Goal: Task Accomplishment & Management: Manage account settings

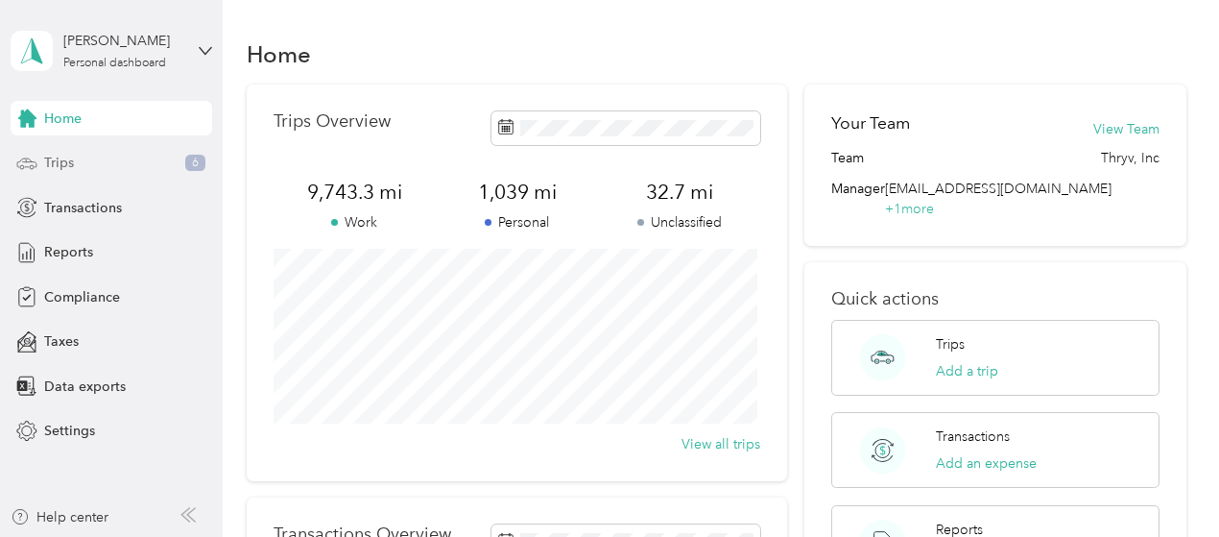
click at [56, 162] on span "Trips" at bounding box center [59, 163] width 30 height 20
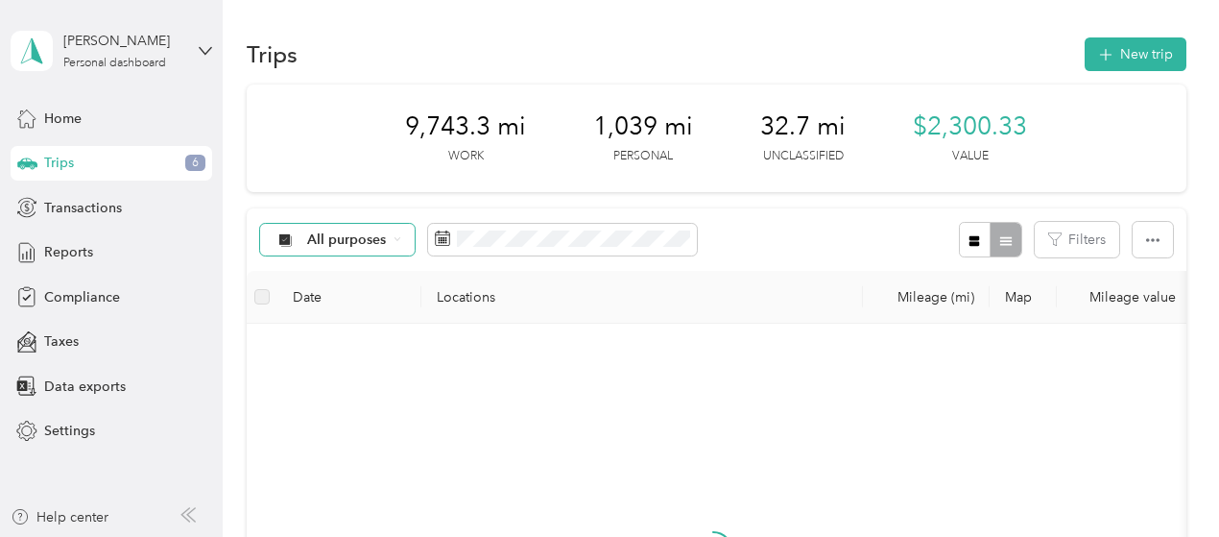
click at [311, 233] on span "All purposes" at bounding box center [347, 239] width 80 height 13
click at [422, 242] on div "All purposes" at bounding box center [479, 240] width 438 height 36
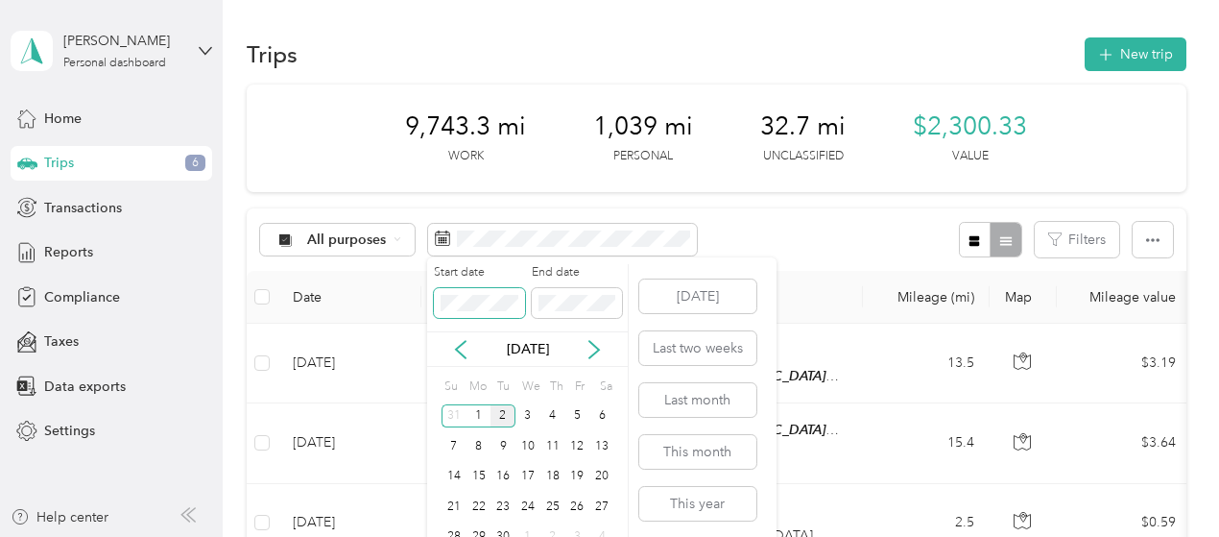
click at [223, 274] on body "[PERSON_NAME] Personal dashboard Home Trips 6 Transactions Reports Compliance T…" at bounding box center [604, 268] width 1209 height 537
click at [463, 350] on icon at bounding box center [460, 349] width 19 height 19
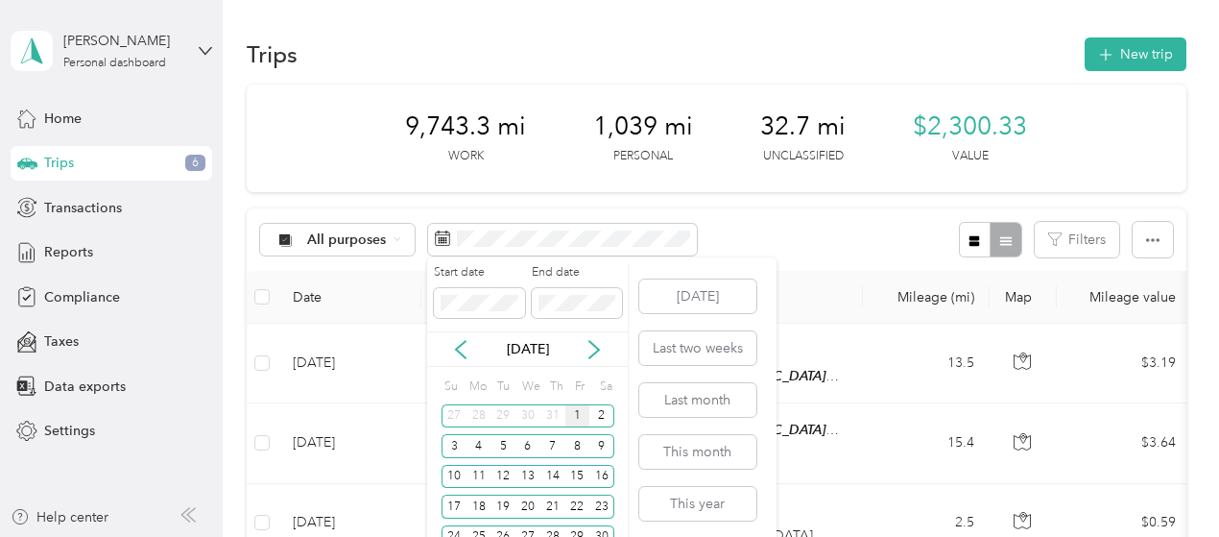
click at [571, 406] on div "1" at bounding box center [577, 416] width 25 height 24
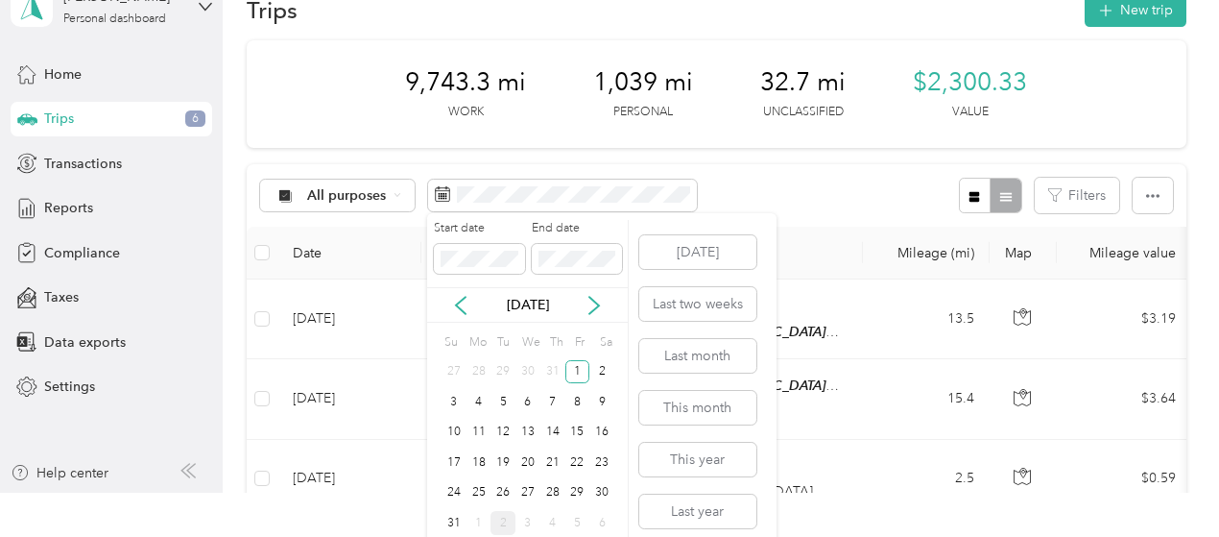
scroll to position [56, 0]
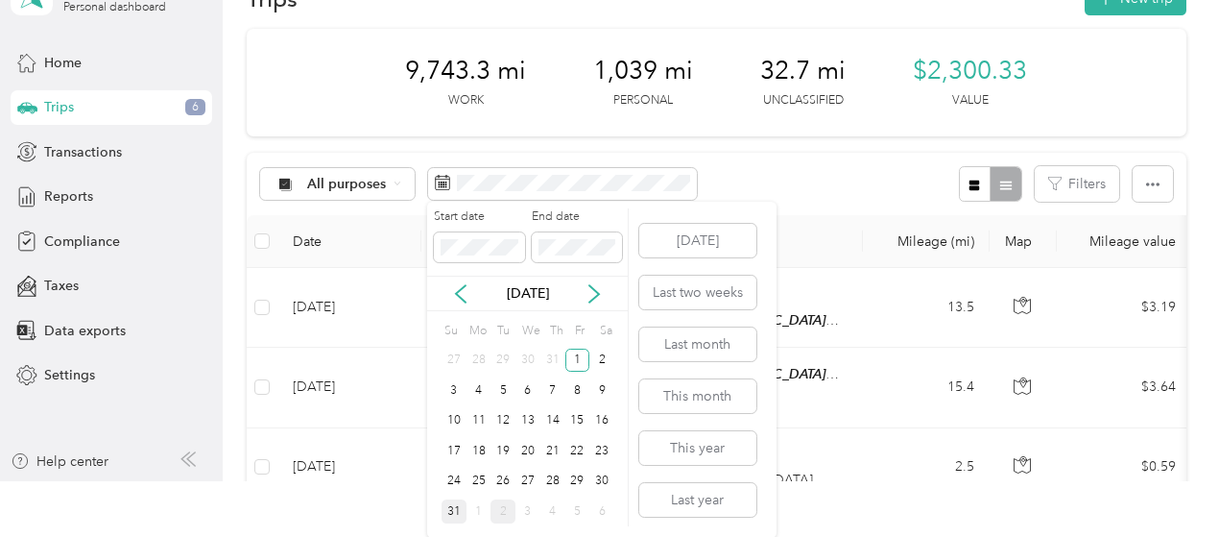
click at [449, 510] on div "31" at bounding box center [454, 511] width 25 height 24
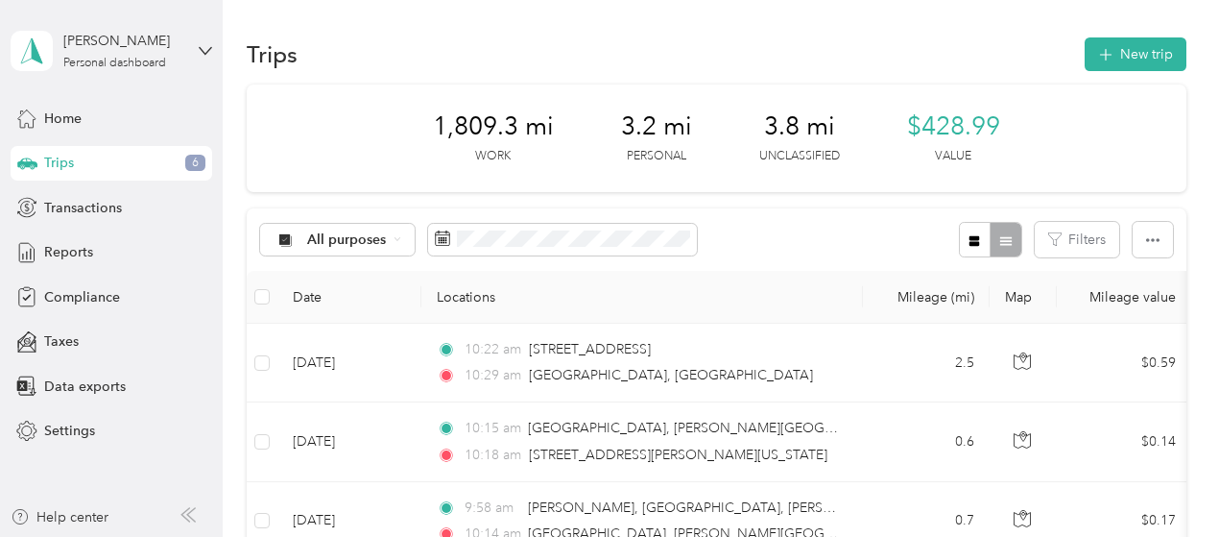
click at [832, 145] on div "3.8 mi Unclassified" at bounding box center [799, 138] width 81 height 54
click at [1001, 247] on div at bounding box center [990, 240] width 62 height 36
click at [324, 237] on span "All purposes" at bounding box center [347, 239] width 80 height 13
click at [299, 302] on span "Unclassified" at bounding box center [337, 300] width 127 height 20
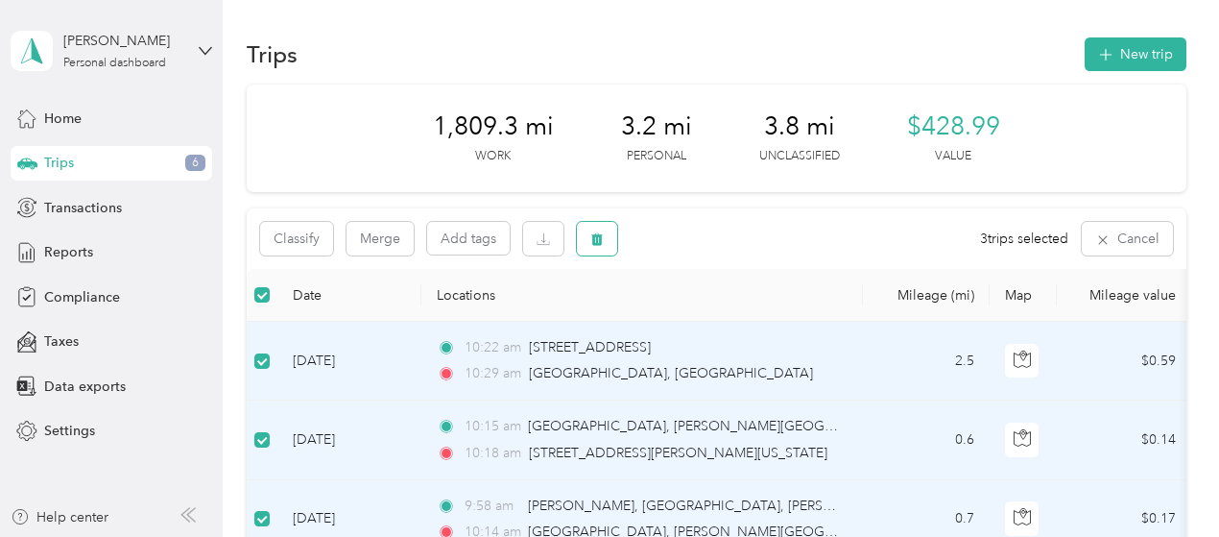
click at [595, 243] on icon "button" at bounding box center [596, 238] width 13 height 13
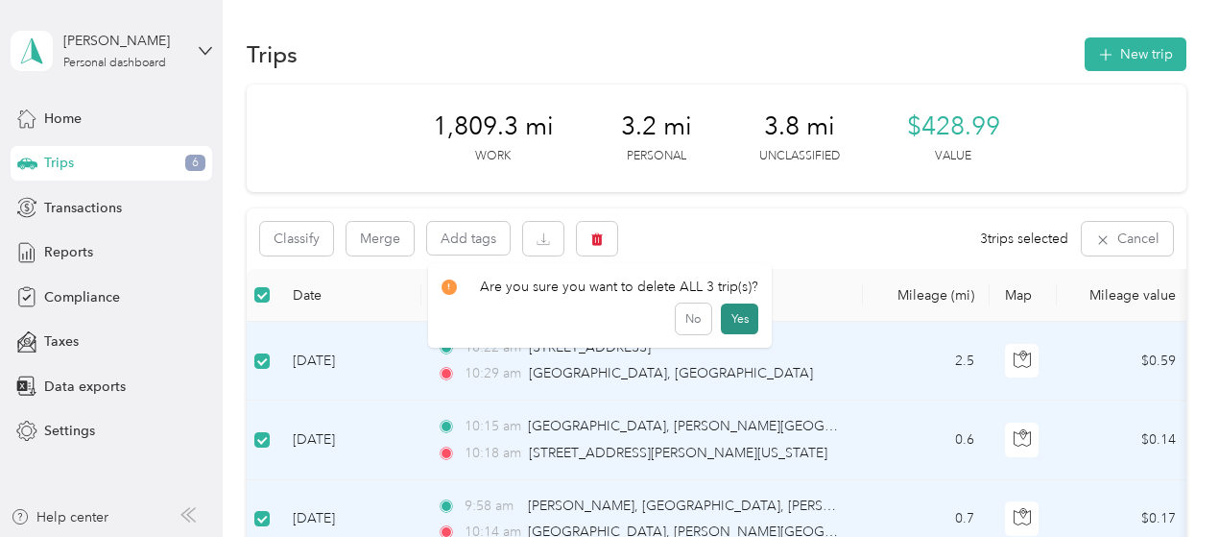
click at [729, 316] on button "Yes" at bounding box center [739, 318] width 37 height 31
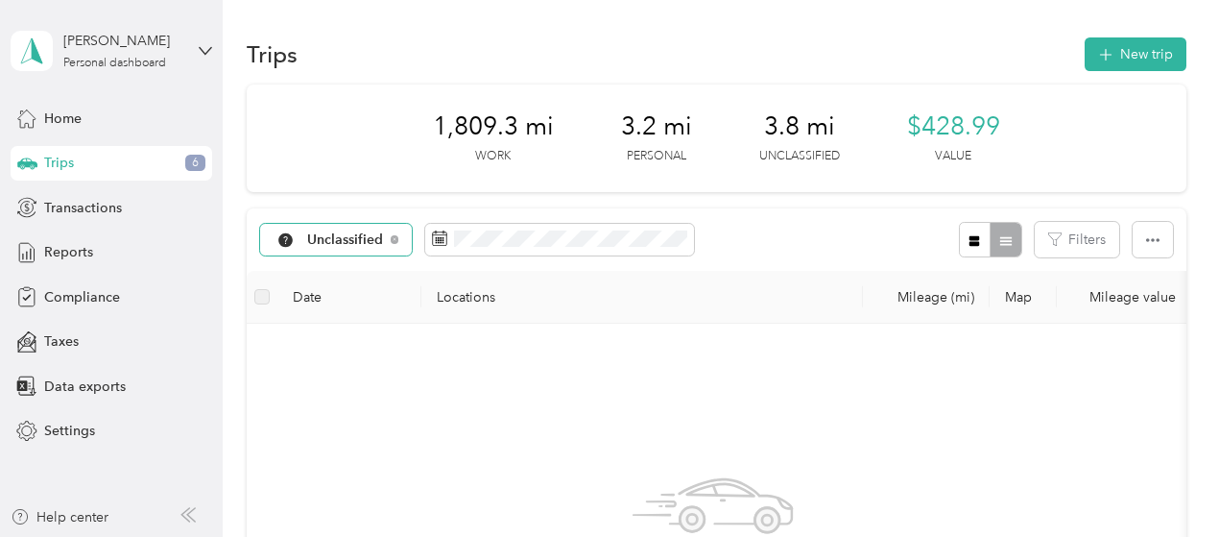
click at [337, 235] on span "Unclassified" at bounding box center [345, 239] width 77 height 13
click at [329, 279] on li "All purposes" at bounding box center [340, 274] width 160 height 34
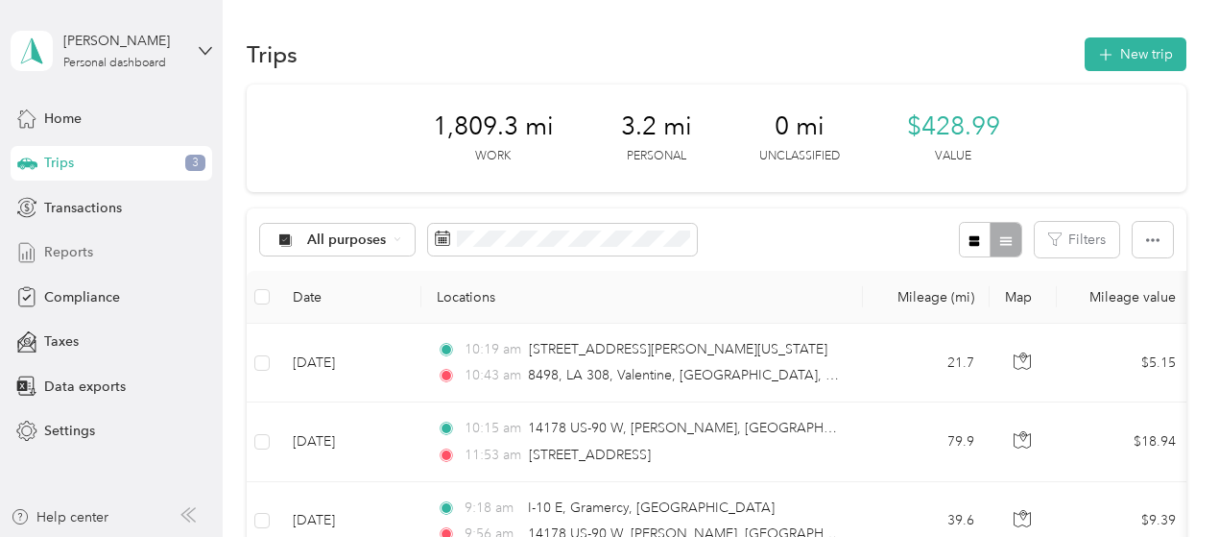
click at [33, 256] on icon at bounding box center [26, 252] width 21 height 21
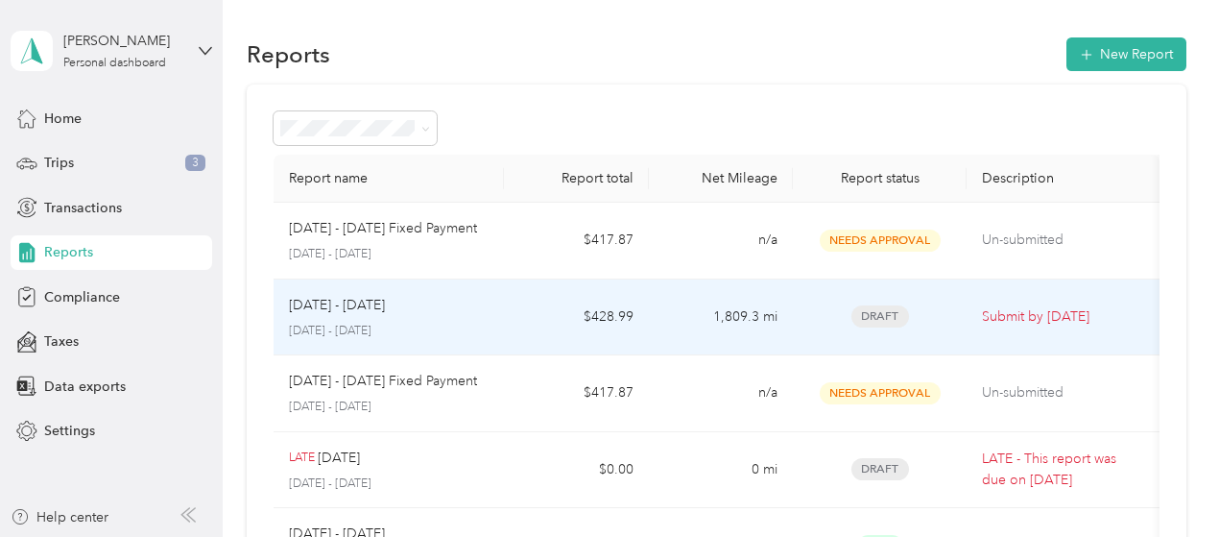
click at [321, 302] on p "[DATE] - [DATE]" at bounding box center [337, 305] width 96 height 21
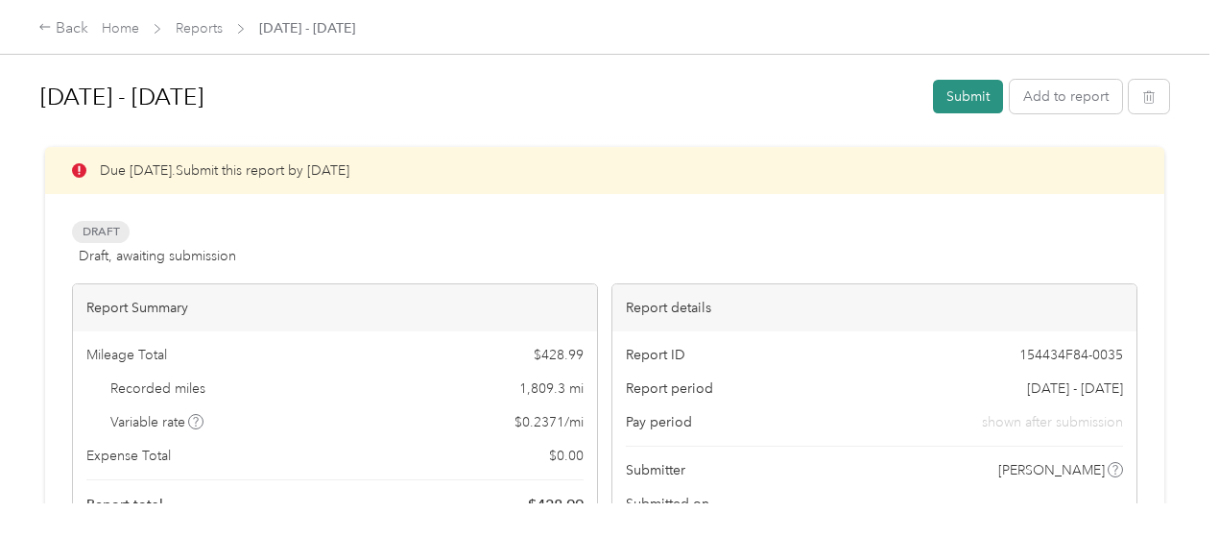
click at [967, 102] on button "Submit" at bounding box center [968, 97] width 70 height 34
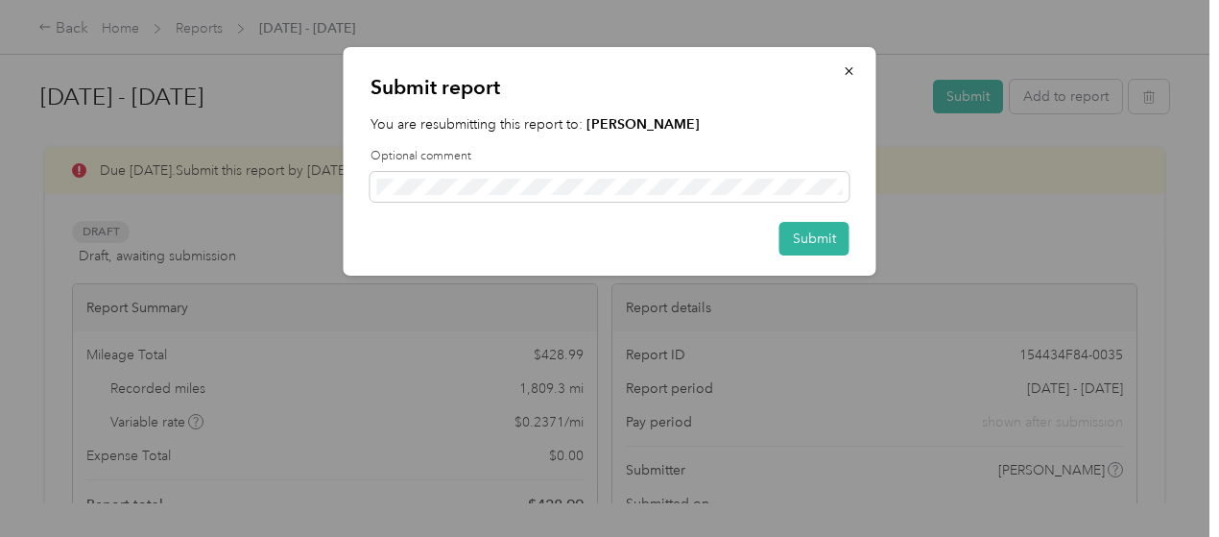
click at [849, 255] on div "Submit report You are resubmitting this report to: [PERSON_NAME] Optional comme…" at bounding box center [610, 161] width 533 height 228
click at [806, 224] on button "Submit" at bounding box center [814, 239] width 70 height 34
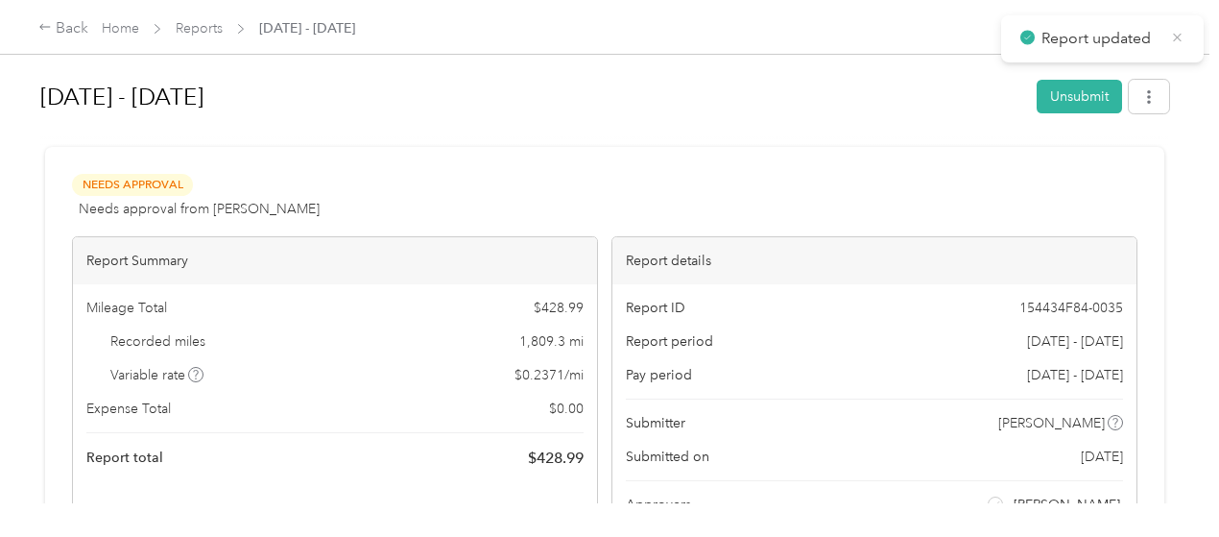
click at [1177, 37] on icon at bounding box center [1177, 37] width 9 height 9
click at [205, 33] on link "Reports" at bounding box center [199, 28] width 47 height 16
